Goal: Find specific page/section: Find specific page/section

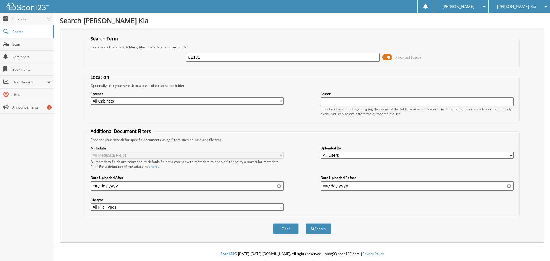
click at [204, 58] on input "LE181" at bounding box center [282, 57] width 193 height 9
type input "LE181621"
click at [306, 223] on button "Search" at bounding box center [319, 228] width 26 height 11
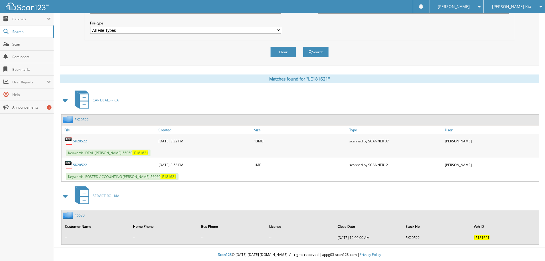
scroll to position [178, 0]
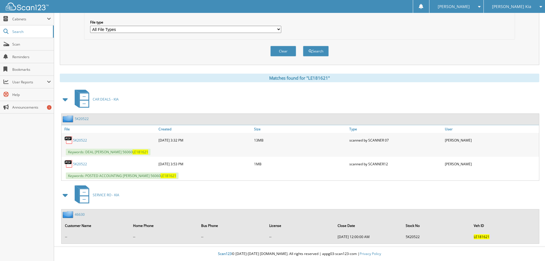
click at [82, 163] on link "5K20522" at bounding box center [80, 164] width 14 height 5
click at [82, 141] on link "5K20522" at bounding box center [80, 140] width 14 height 5
click at [30, 42] on span "Scan" at bounding box center [31, 44] width 39 height 5
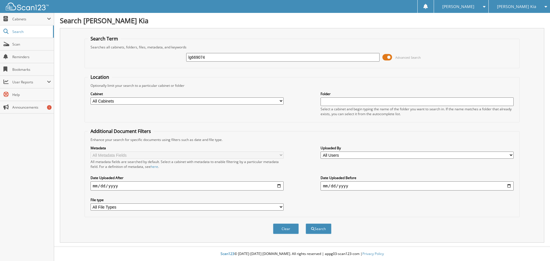
type input "lg669074"
click at [306, 223] on button "Search" at bounding box center [319, 228] width 26 height 11
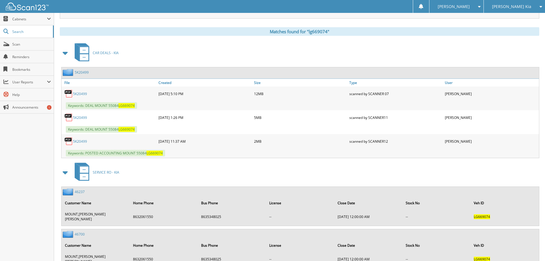
scroll to position [229, 0]
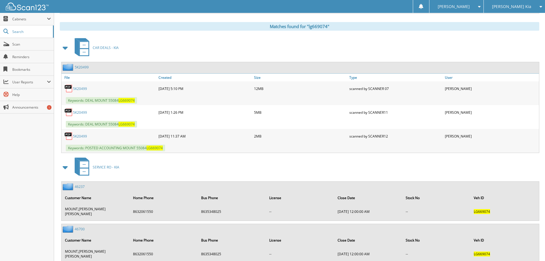
click at [84, 137] on link "5K20499" at bounding box center [80, 136] width 14 height 5
click at [84, 112] on link "5K20499" at bounding box center [80, 112] width 14 height 5
click at [85, 114] on link "5K20499" at bounding box center [80, 112] width 14 height 5
click at [25, 49] on link "Scan" at bounding box center [27, 44] width 54 height 12
